Goal: Check status: Check status

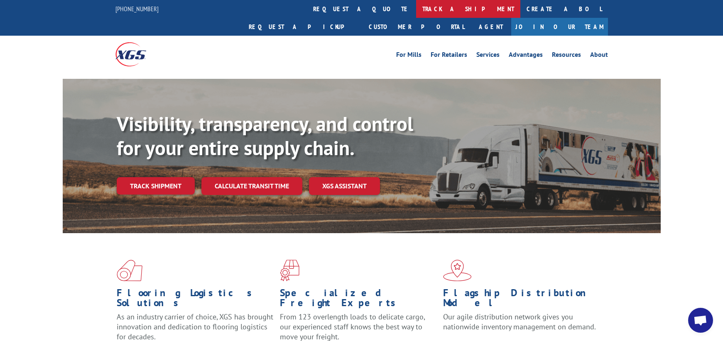
click at [416, 10] on link "track a shipment" at bounding box center [468, 9] width 104 height 18
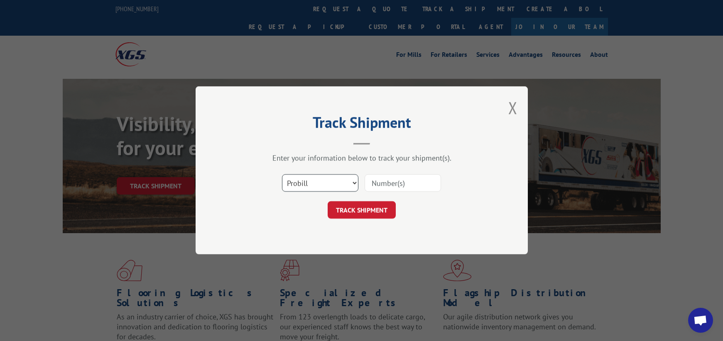
drag, startPoint x: 324, startPoint y: 178, endPoint x: 322, endPoint y: 185, distance: 7.3
click at [324, 178] on select "Select category... Probill BOL PO" at bounding box center [320, 183] width 76 height 17
select select "bol"
click at [282, 175] on select "Select category... Probill BOL PO" at bounding box center [320, 183] width 76 height 17
click at [398, 180] on input at bounding box center [403, 183] width 76 height 17
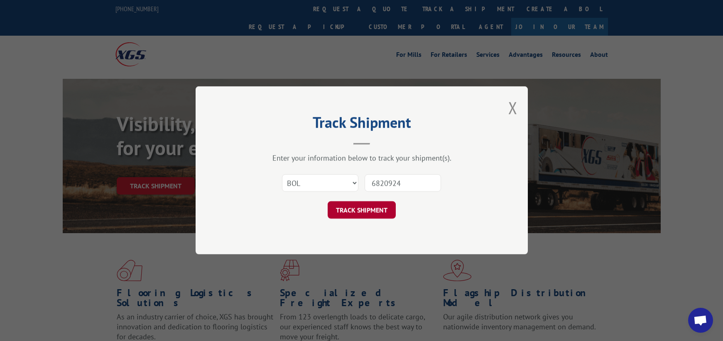
type input "6820924"
click at [384, 205] on button "TRACK SHIPMENT" at bounding box center [362, 210] width 68 height 17
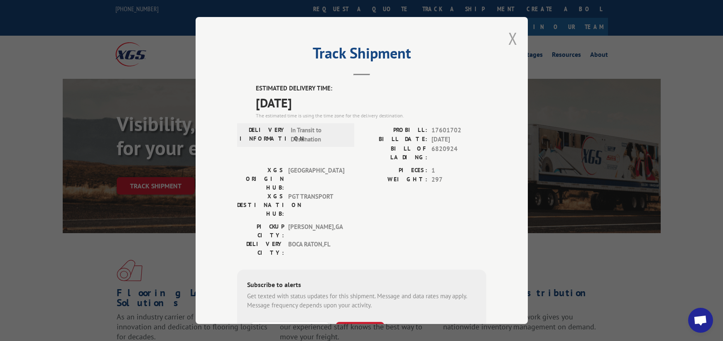
click at [511, 43] on button "Close modal" at bounding box center [512, 38] width 9 height 22
